Goal: Transaction & Acquisition: Purchase product/service

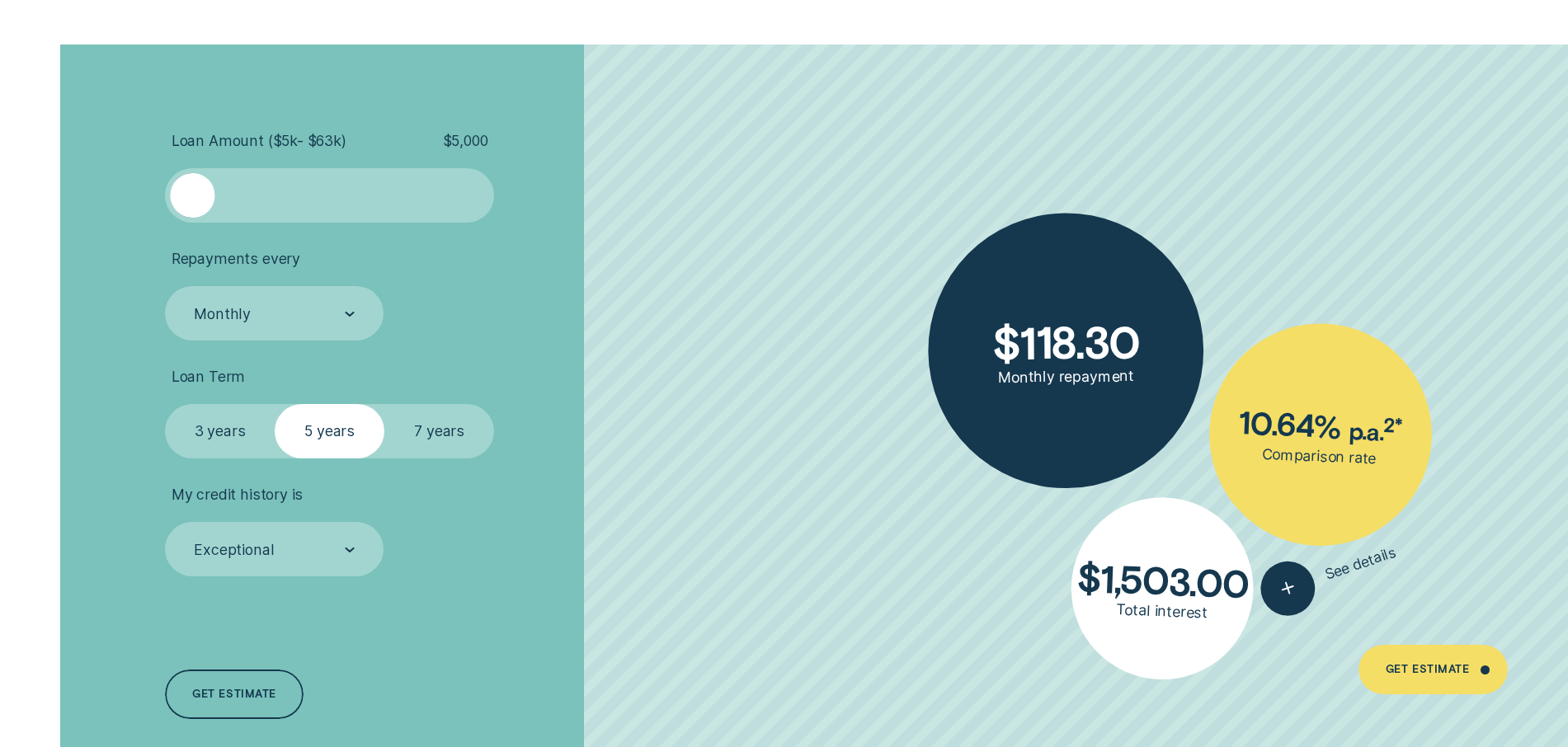
scroll to position [3762, 0]
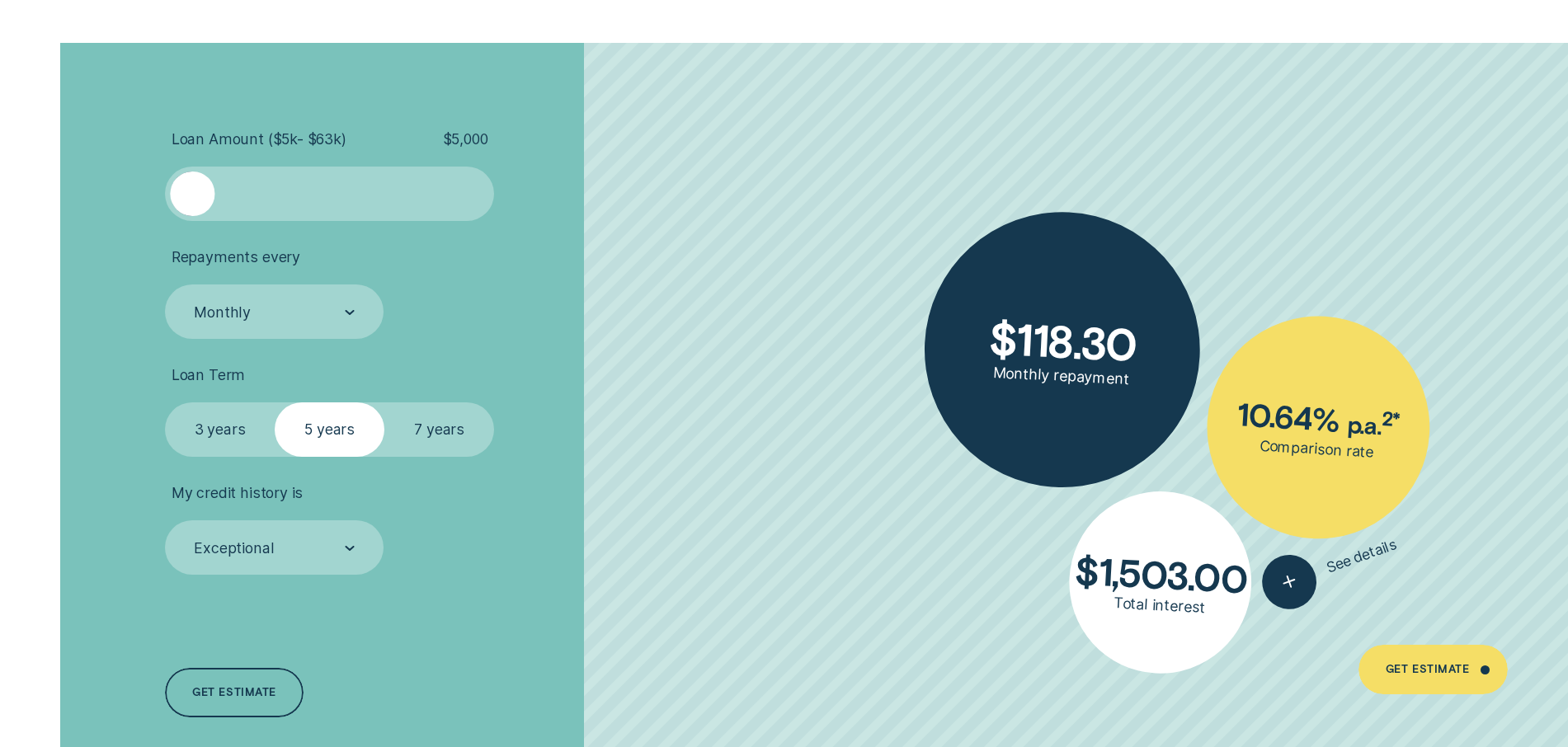
click at [453, 427] on label "7 years" at bounding box center [439, 430] width 109 height 55
click at [385, 403] on input "7 years" at bounding box center [385, 403] width 0 height 0
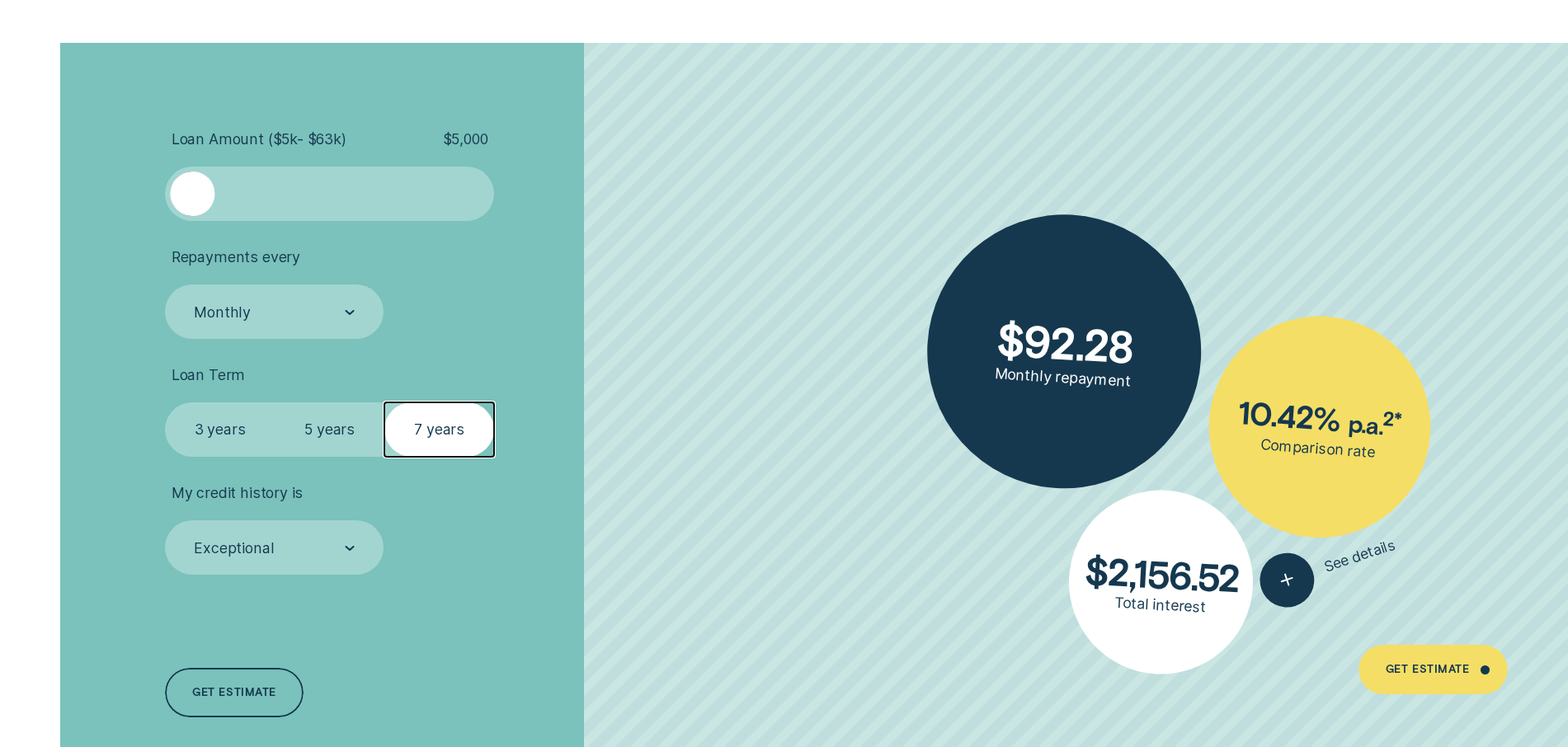
click at [343, 429] on label "5 years" at bounding box center [329, 430] width 109 height 55
click at [275, 403] on input "5 years" at bounding box center [275, 403] width 0 height 0
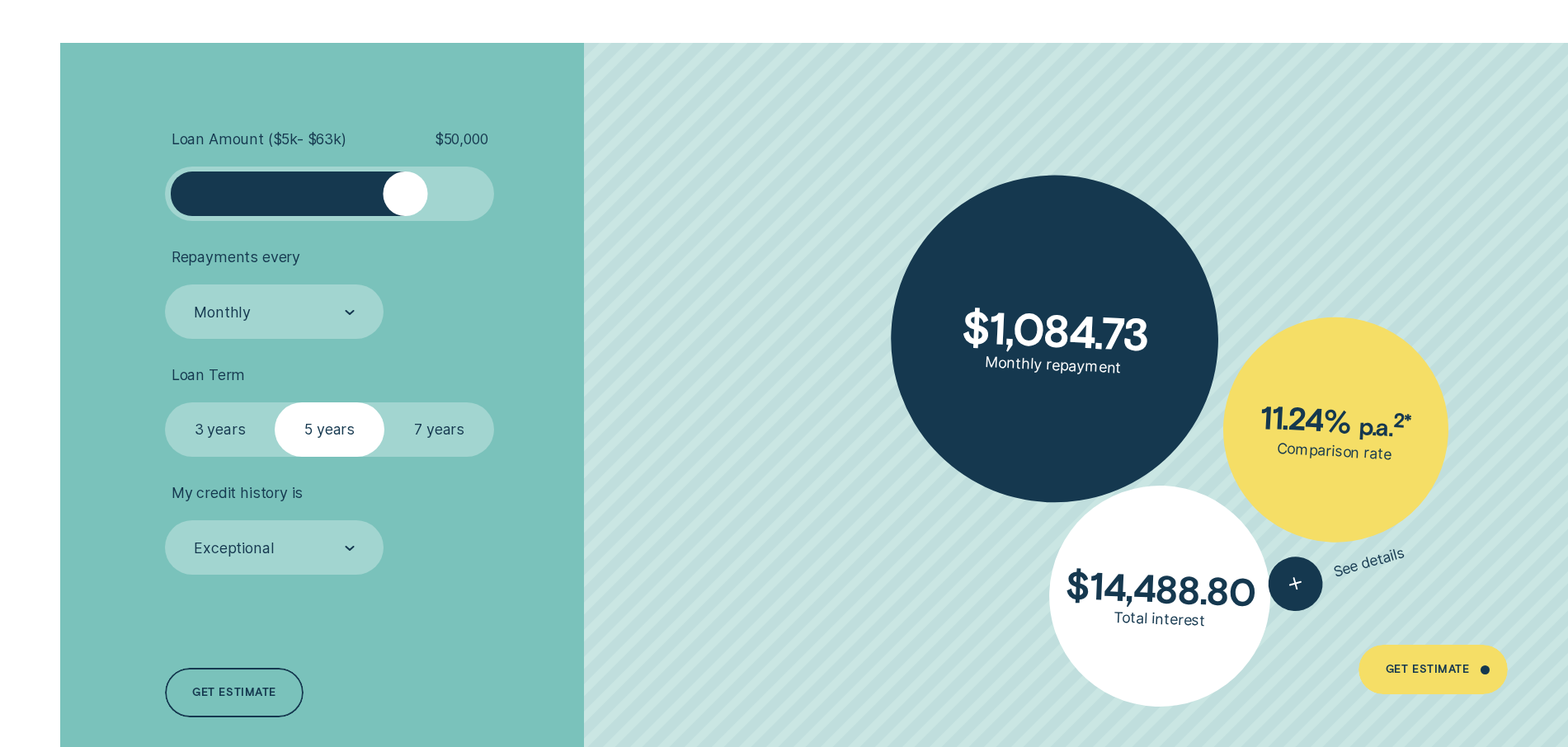
drag, startPoint x: 194, startPoint y: 191, endPoint x: 404, endPoint y: 186, distance: 210.1
click at [404, 186] on div at bounding box center [406, 193] width 43 height 43
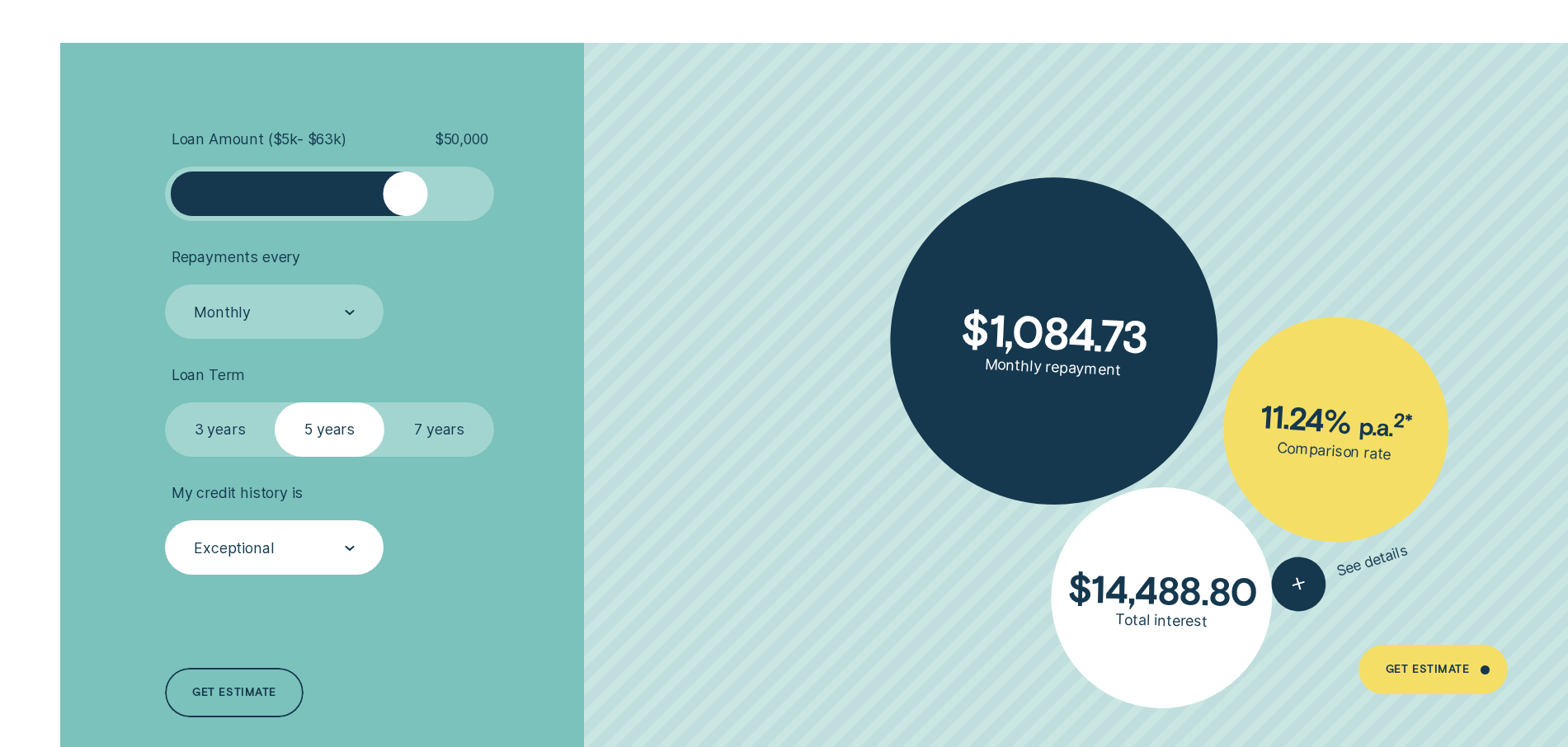
click at [321, 543] on div "Exceptional" at bounding box center [273, 548] width 162 height 21
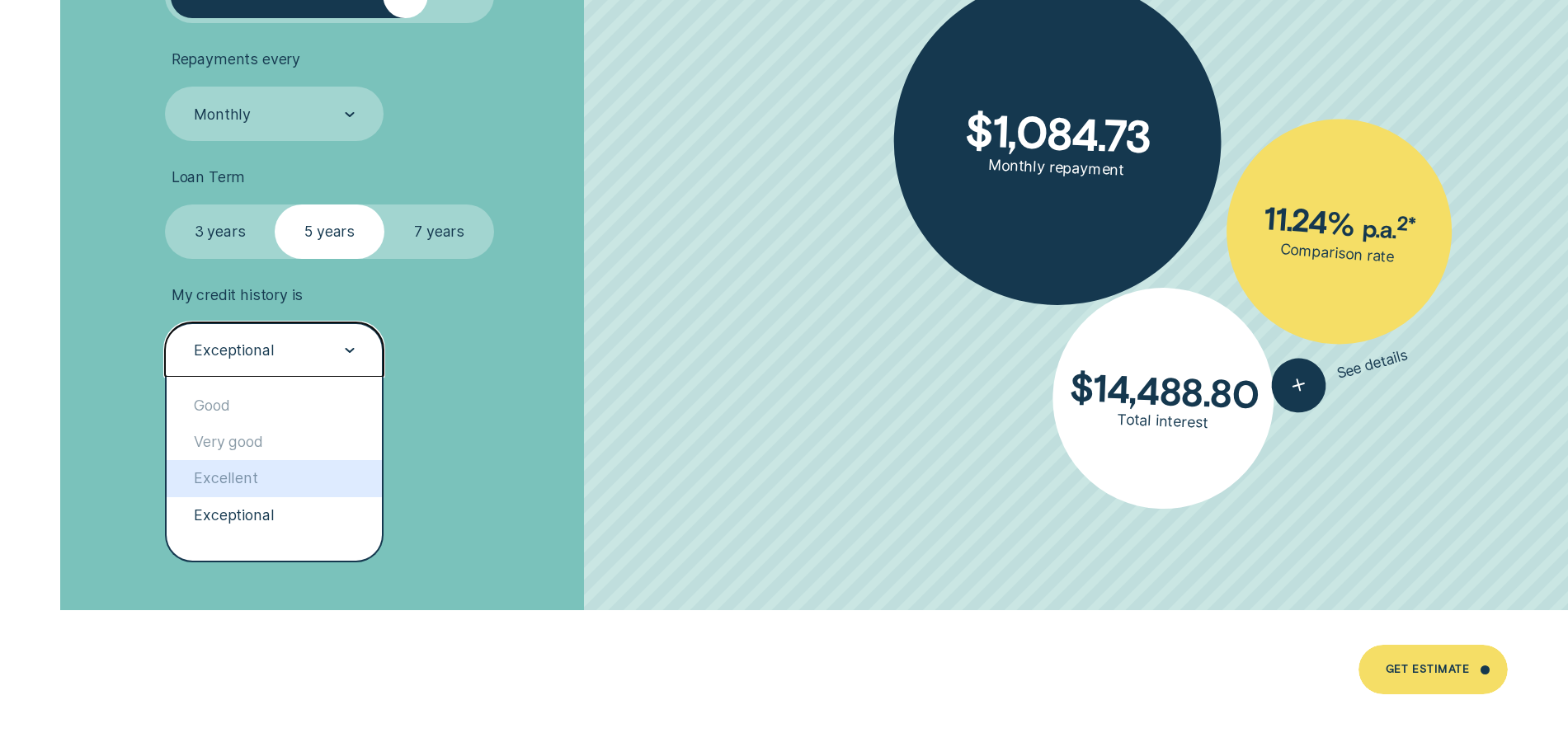
scroll to position [0, 0]
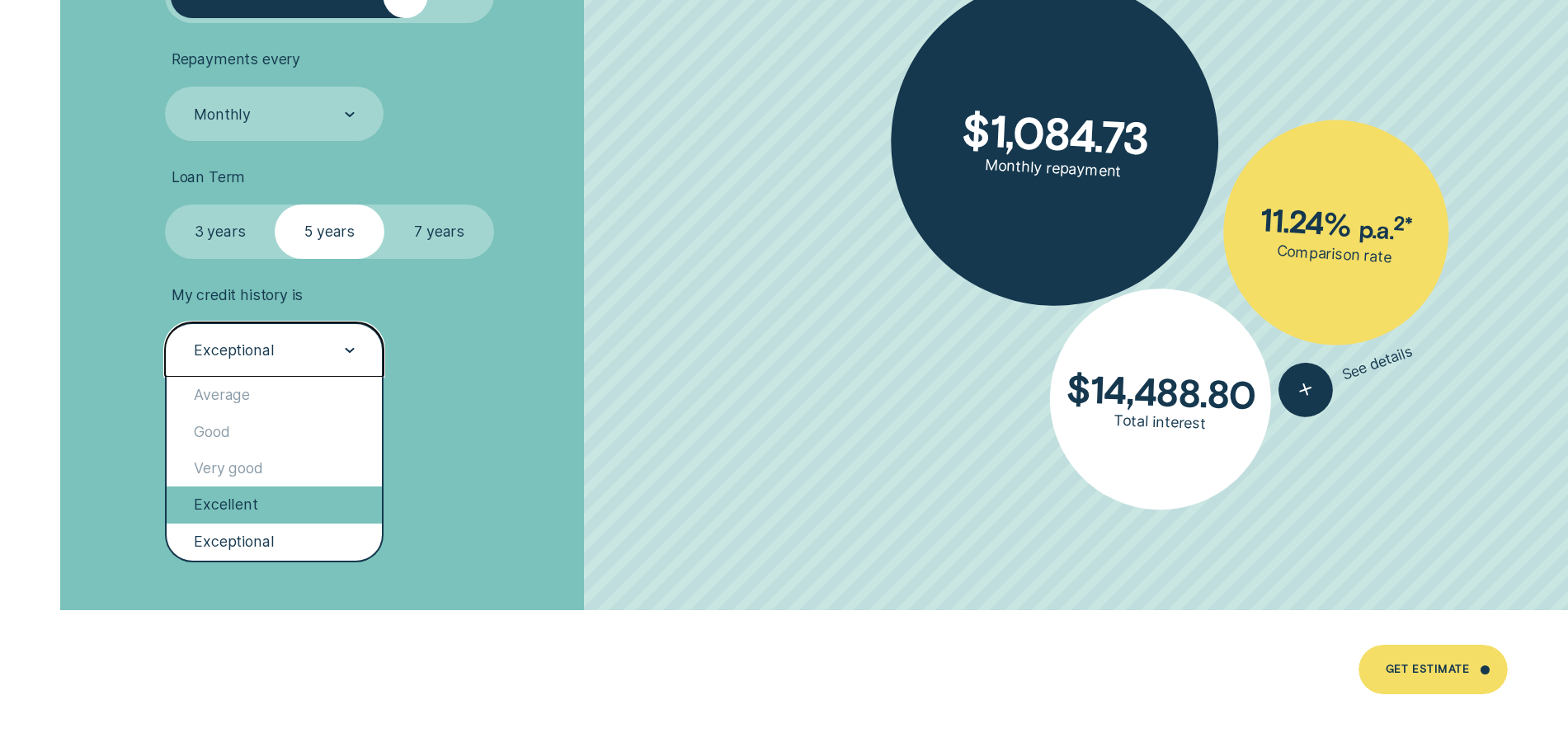
click at [298, 504] on div "Excellent" at bounding box center [274, 505] width 216 height 36
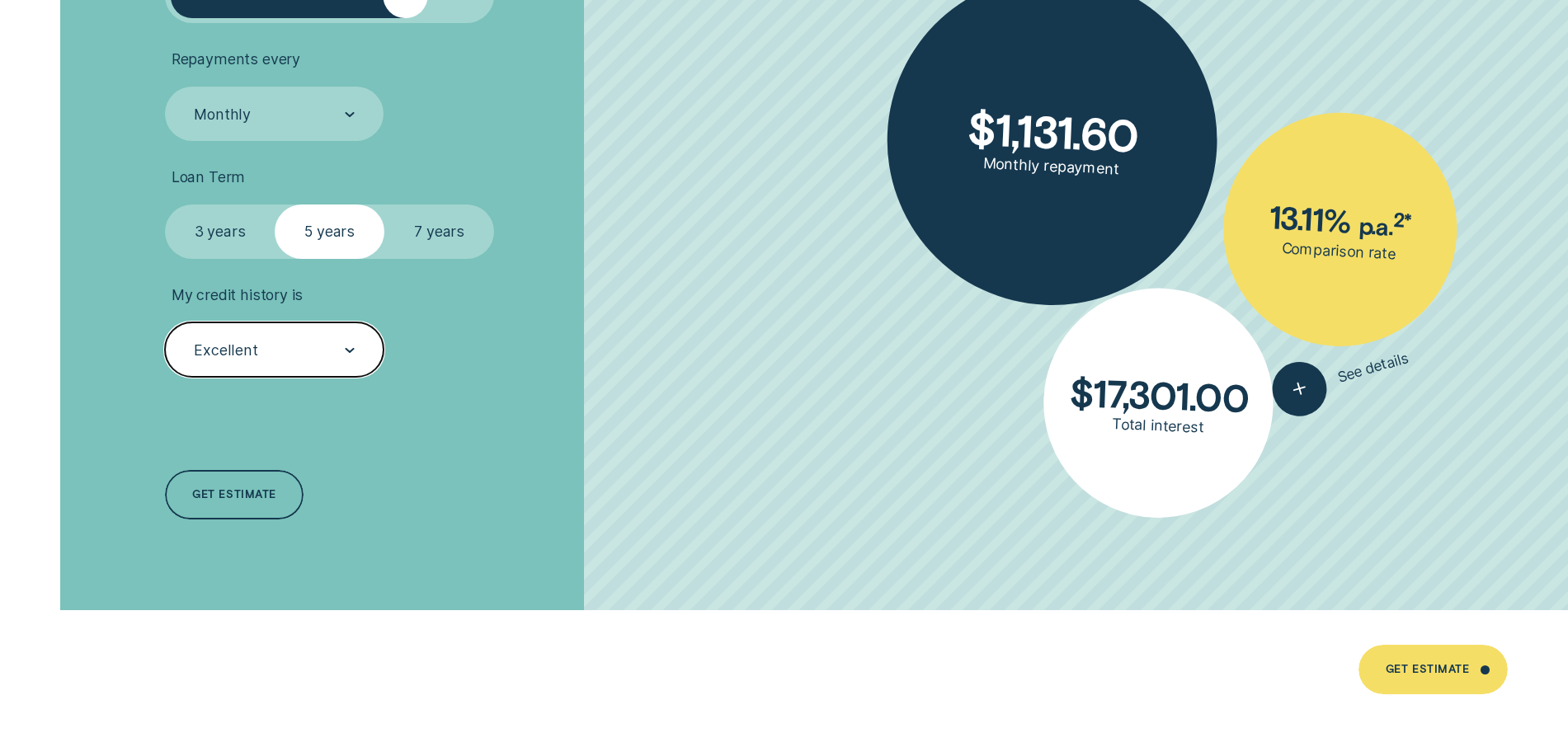
click at [301, 357] on div "Excellent" at bounding box center [273, 349] width 162 height 21
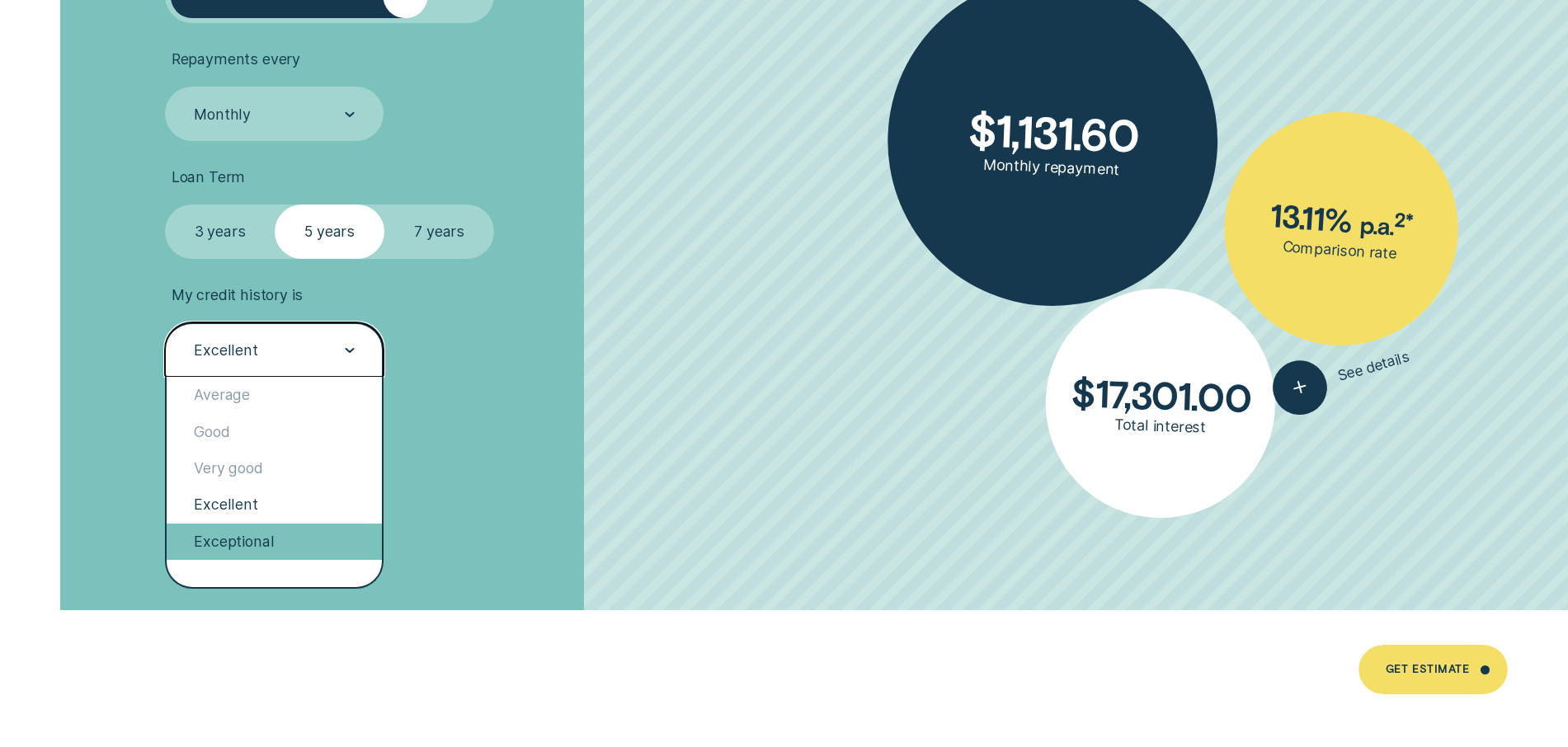
click at [285, 531] on div "Exceptional" at bounding box center [274, 541] width 216 height 36
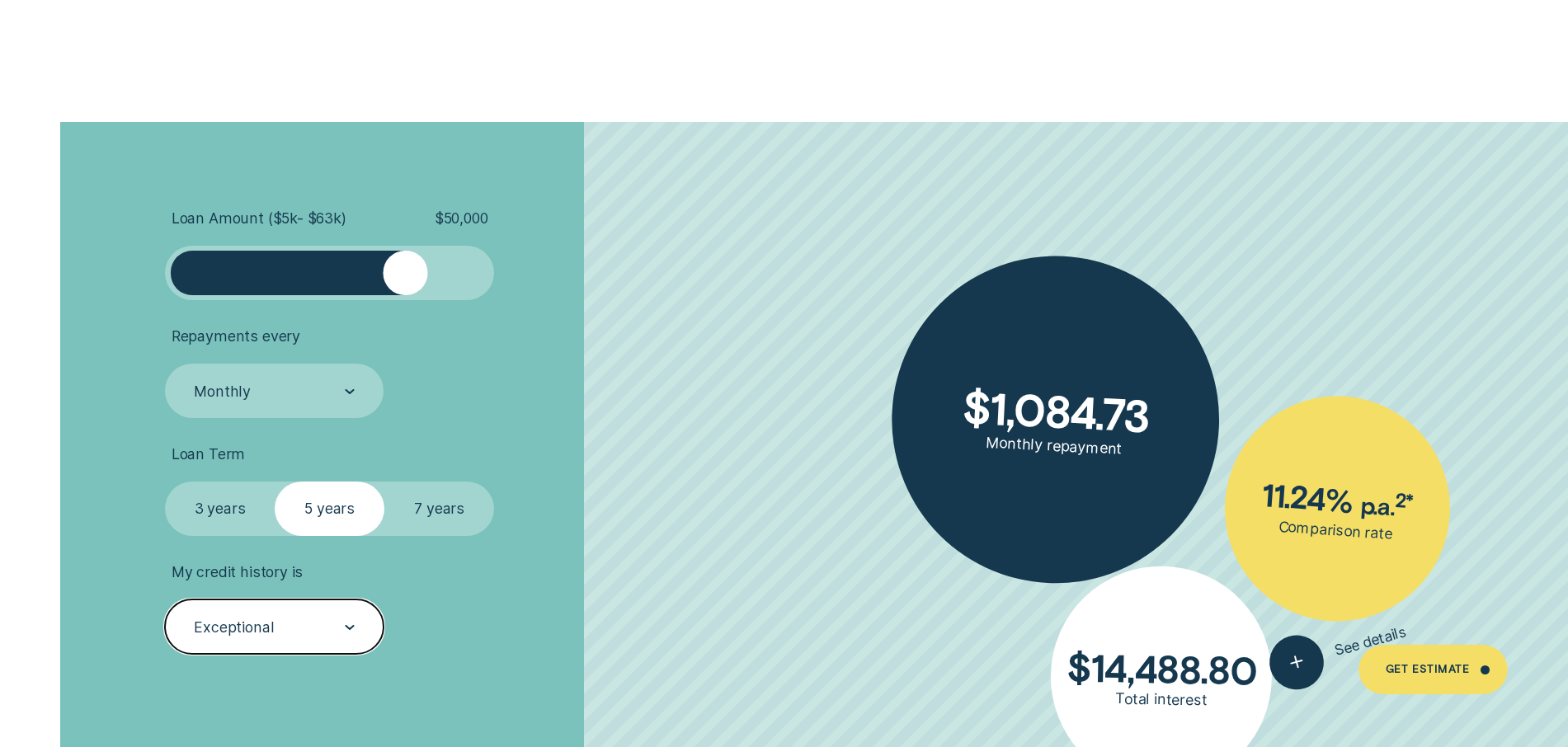
scroll to position [3663, 0]
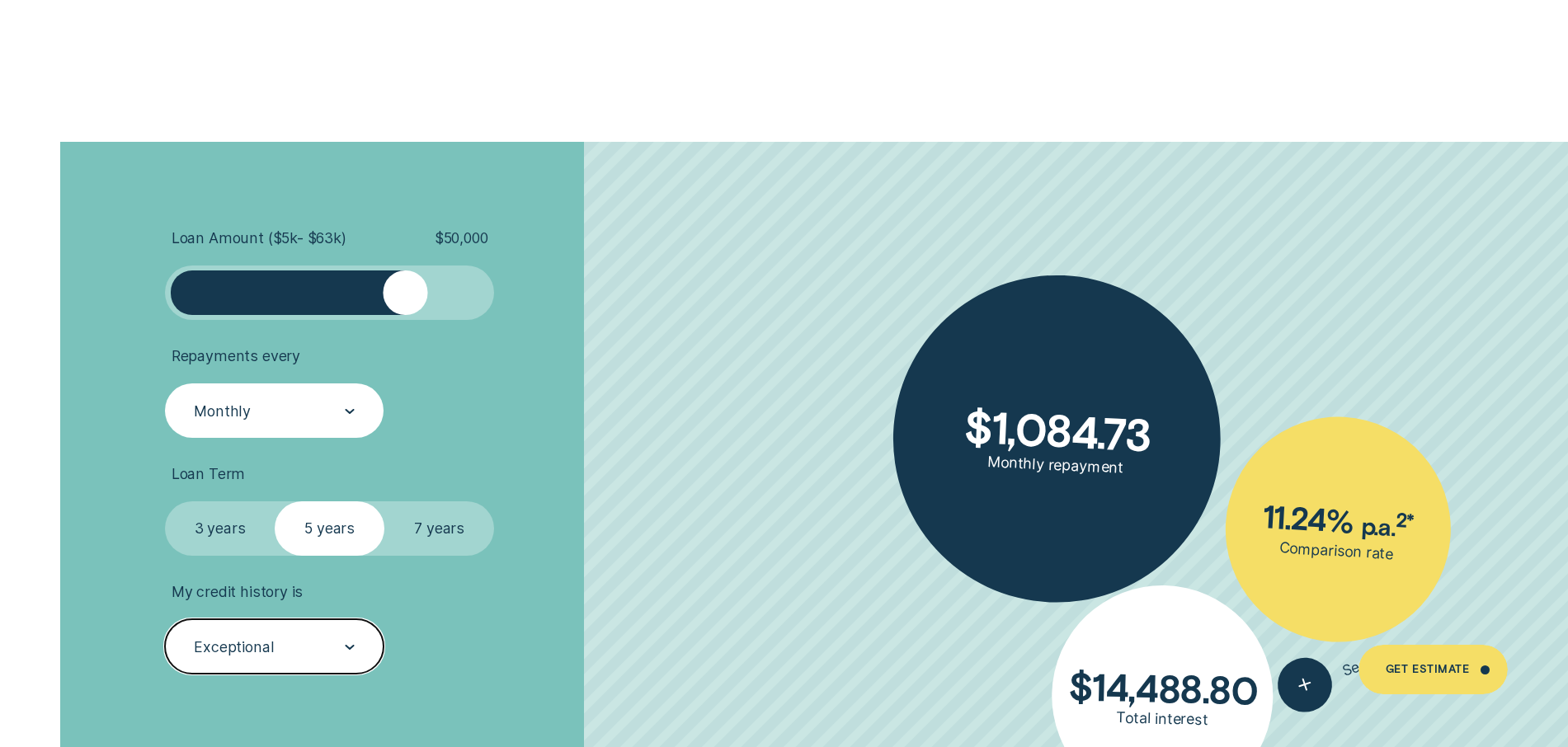
click at [274, 410] on div "Monthly" at bounding box center [273, 410] width 162 height 21
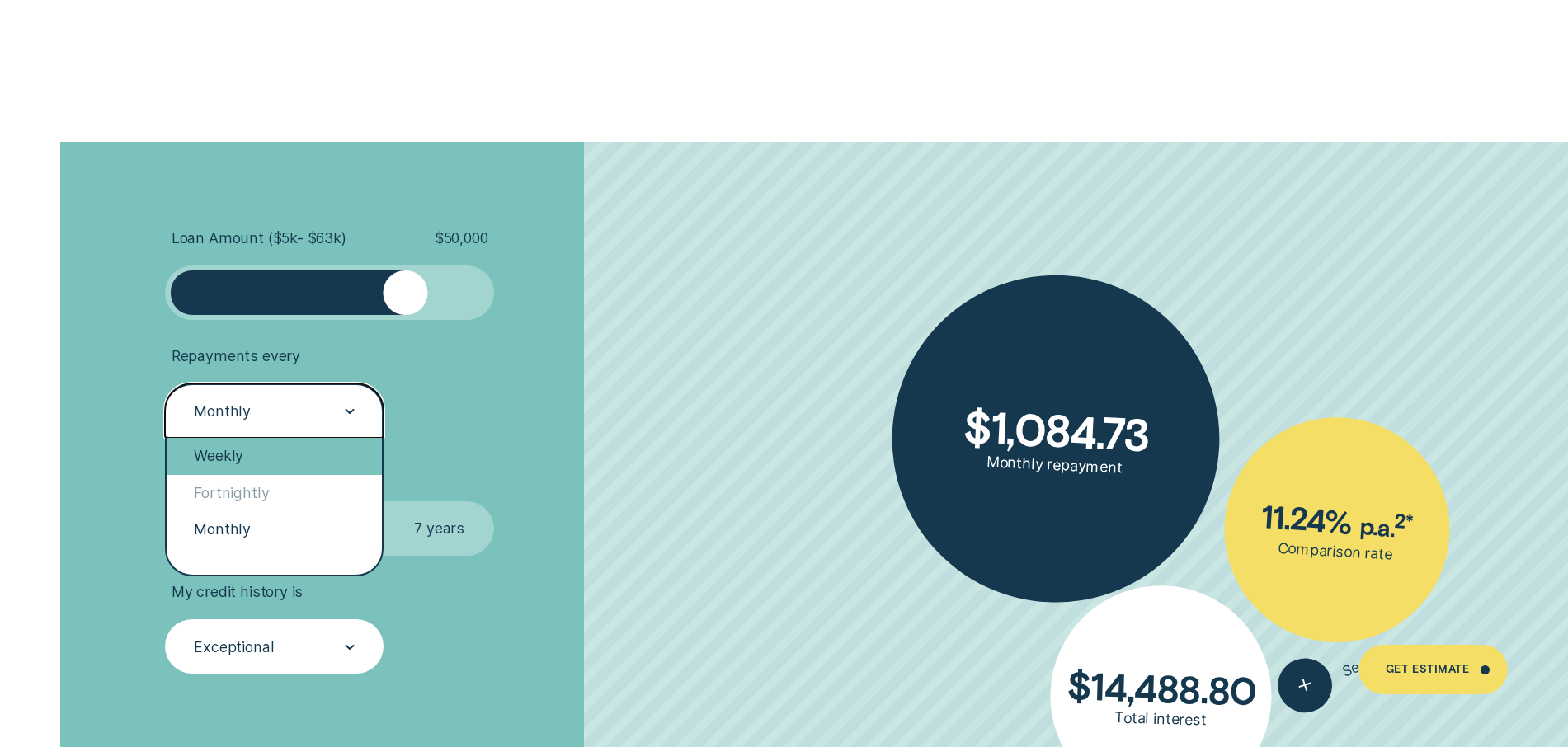
click at [256, 459] on div "Weekly" at bounding box center [274, 456] width 216 height 36
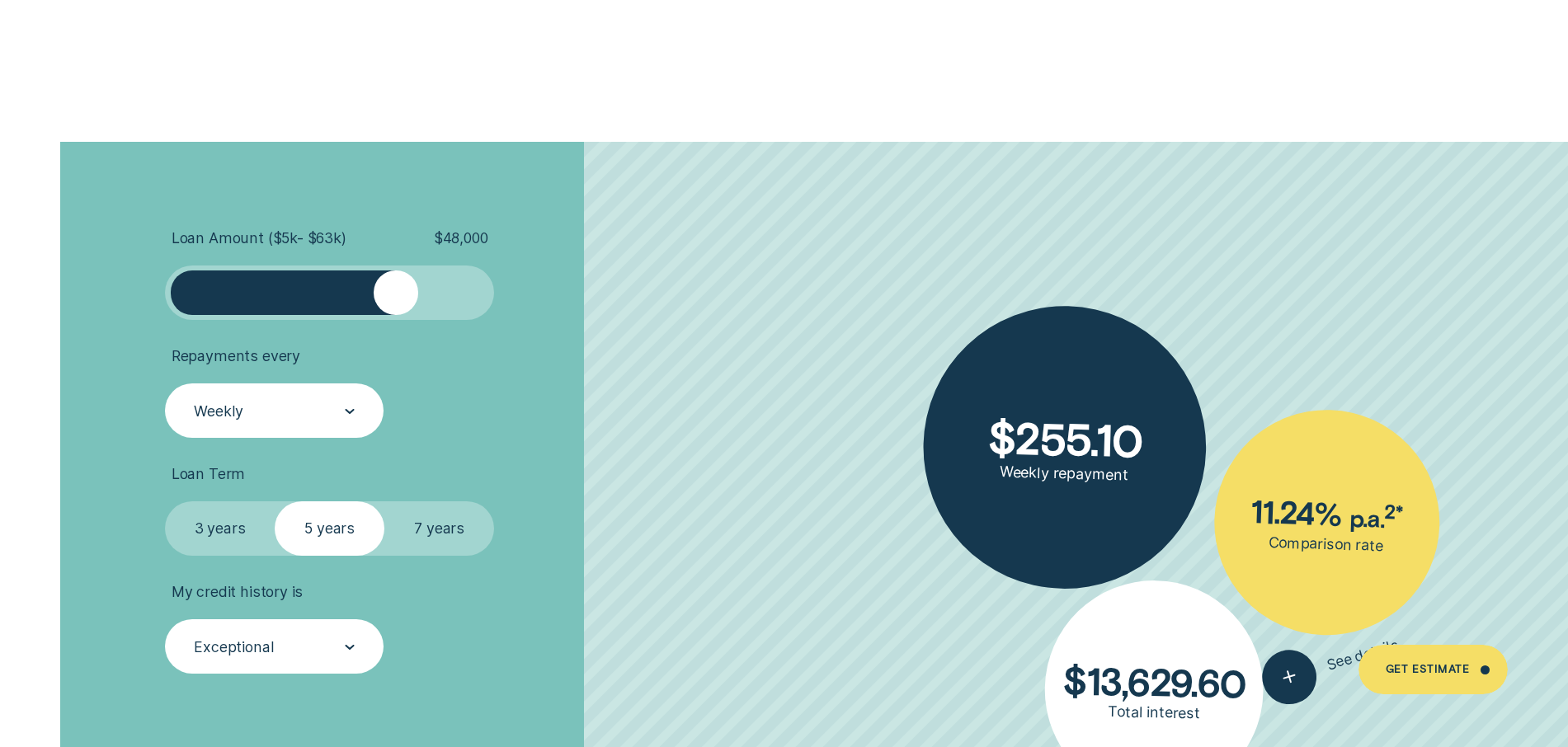
drag, startPoint x: 405, startPoint y: 296, endPoint x: 396, endPoint y: 303, distance: 11.4
click at [396, 303] on div at bounding box center [396, 292] width 43 height 43
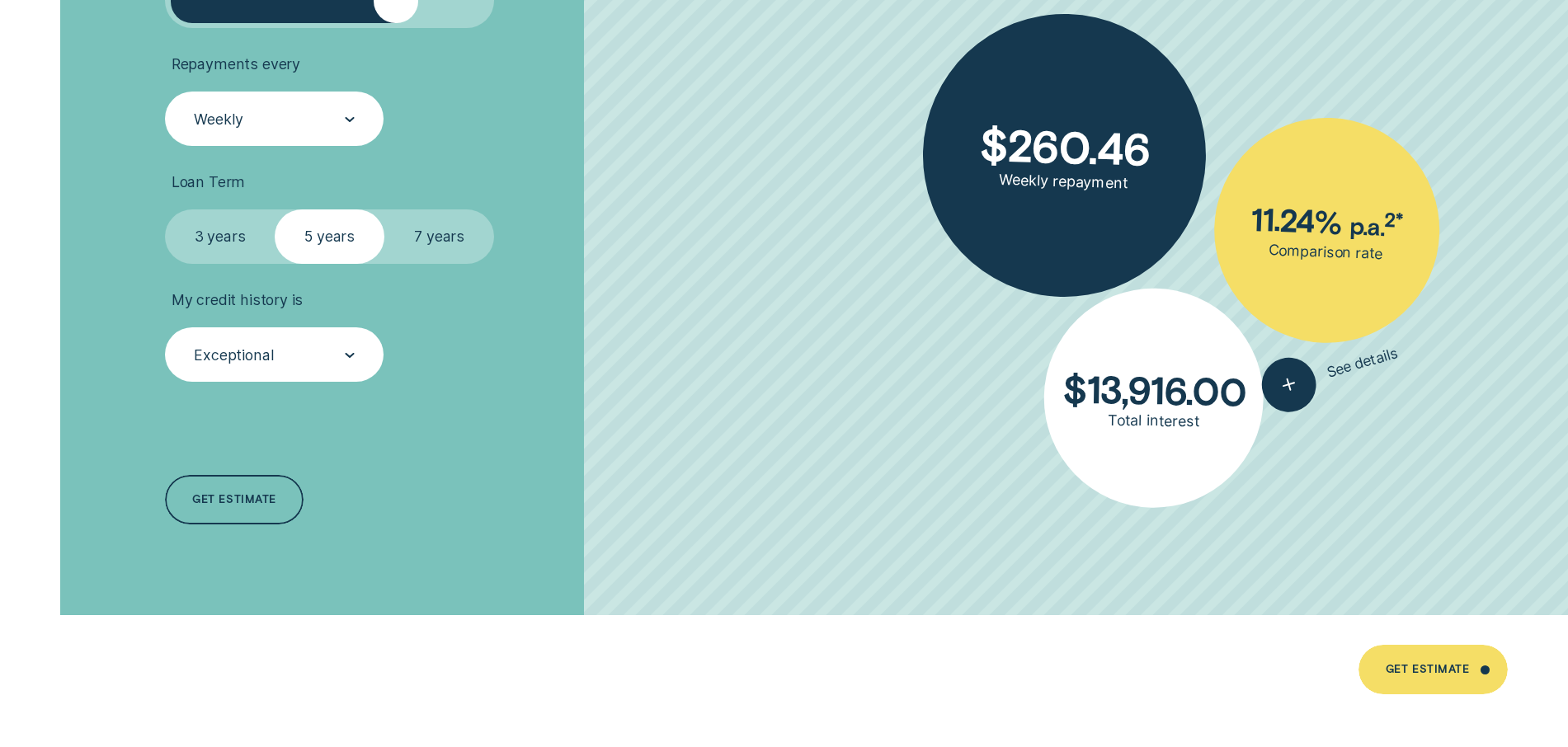
scroll to position [3960, 0]
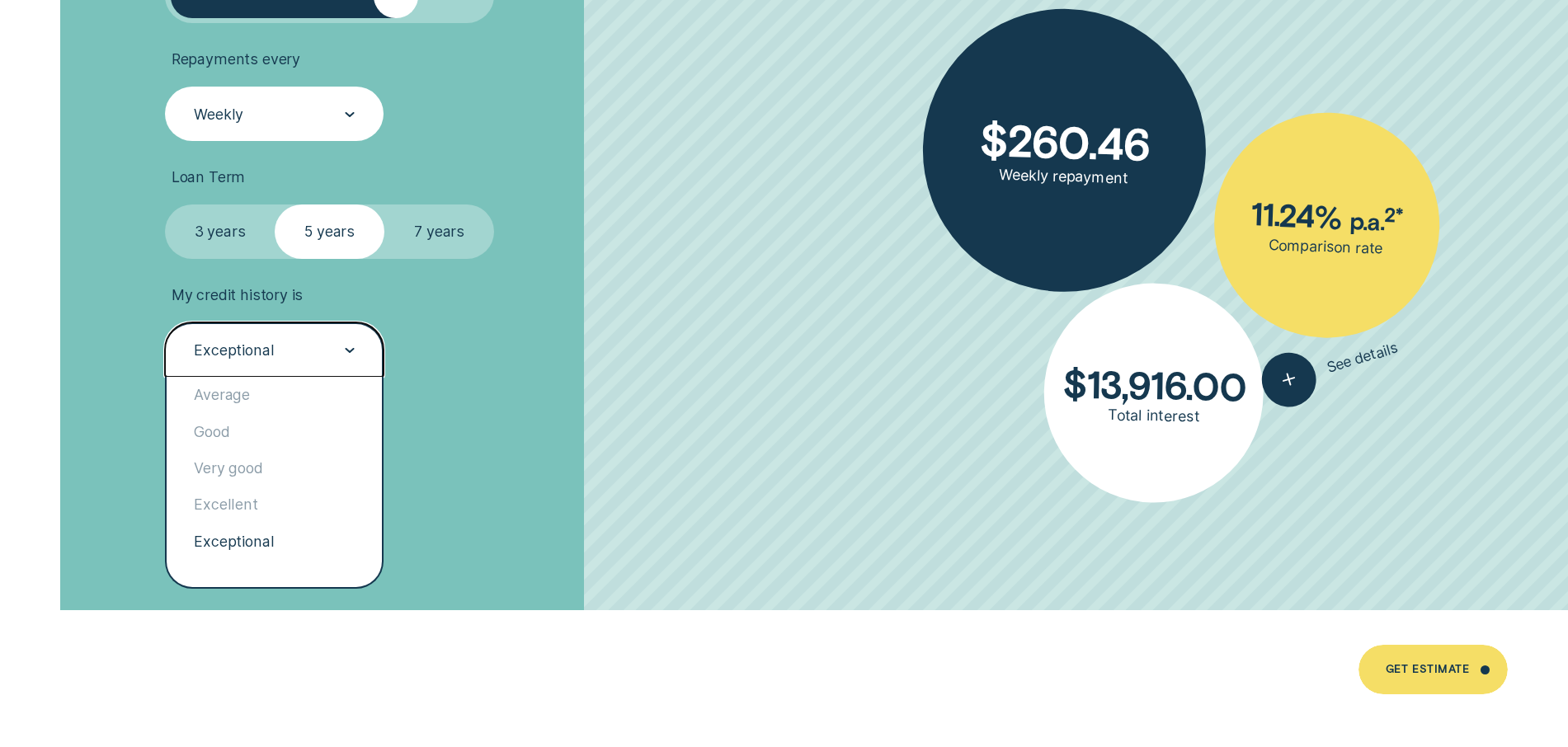
click at [320, 360] on div "Exceptional" at bounding box center [273, 349] width 162 height 21
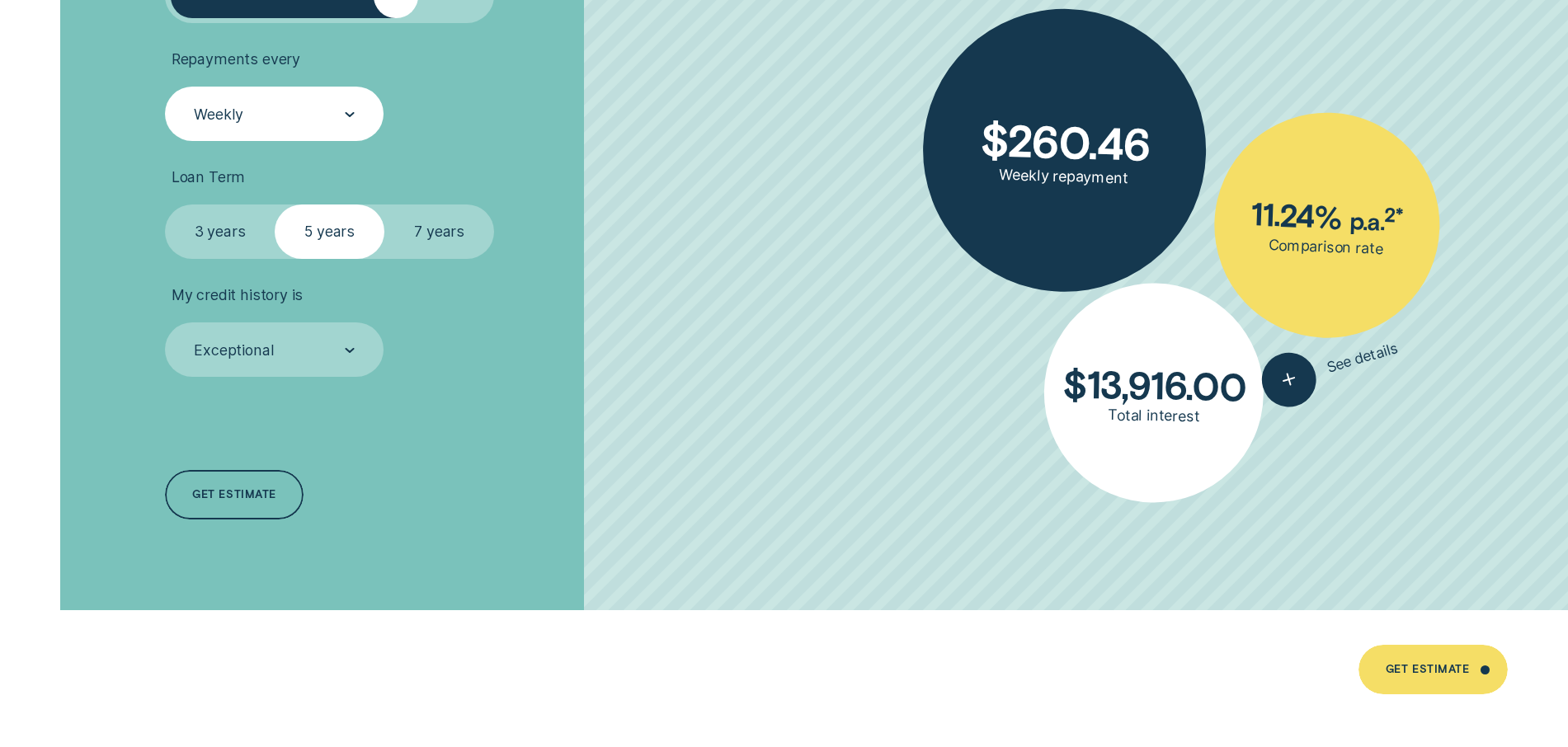
drag, startPoint x: 472, startPoint y: 398, endPoint x: 450, endPoint y: 361, distance: 43.0
click at [470, 396] on div "Loan Amount ( $5k - $63k ) $ 48,000 Repayments every Weekly Loan Term Select Lo…" at bounding box center [417, 227] width 524 height 766
click at [446, 237] on label "7 years" at bounding box center [439, 232] width 109 height 55
click at [385, 205] on input "7 years" at bounding box center [385, 205] width 0 height 0
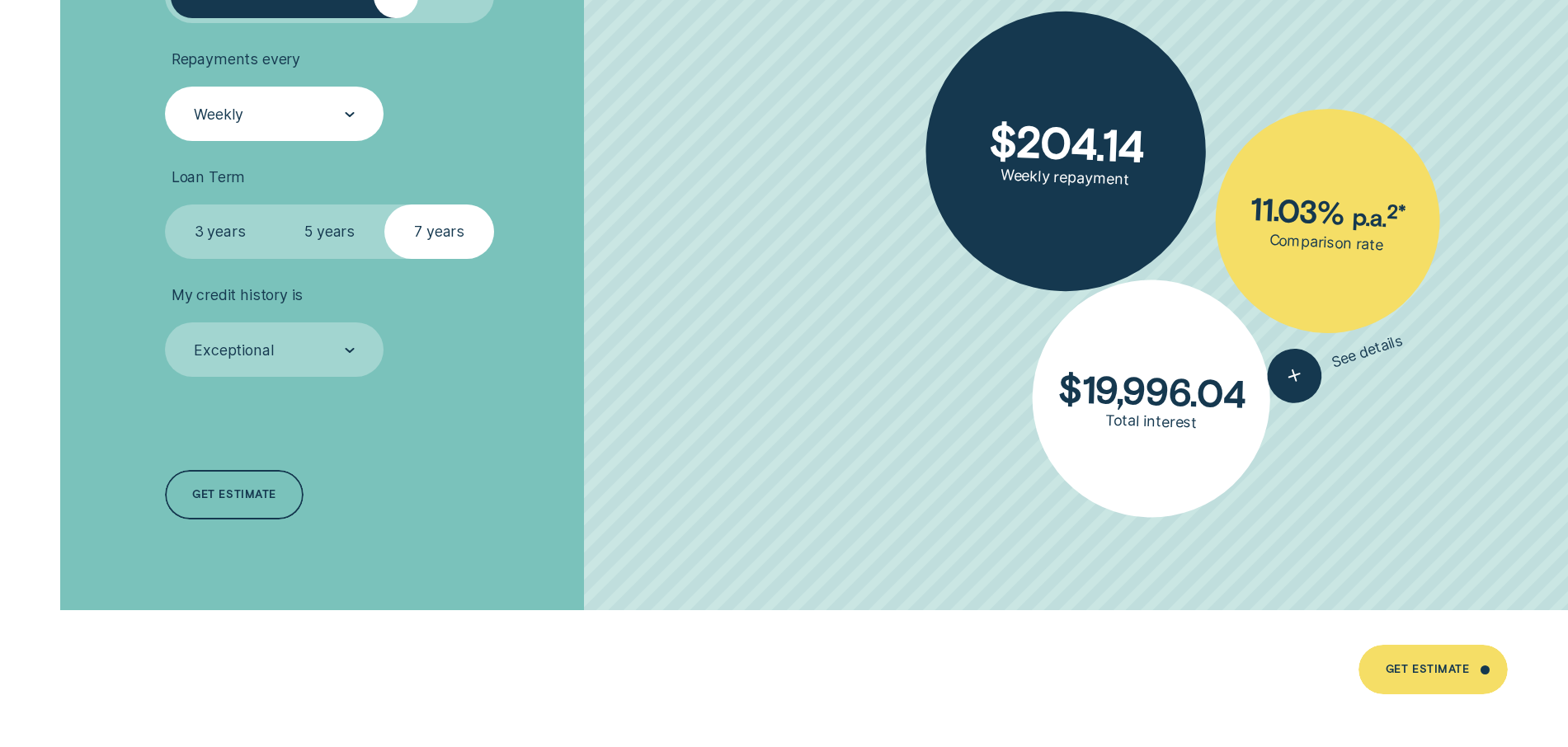
click at [205, 225] on label "3 years" at bounding box center [220, 232] width 109 height 55
click at [165, 205] on input "3 years" at bounding box center [165, 205] width 0 height 0
